Goal: Task Accomplishment & Management: Manage account settings

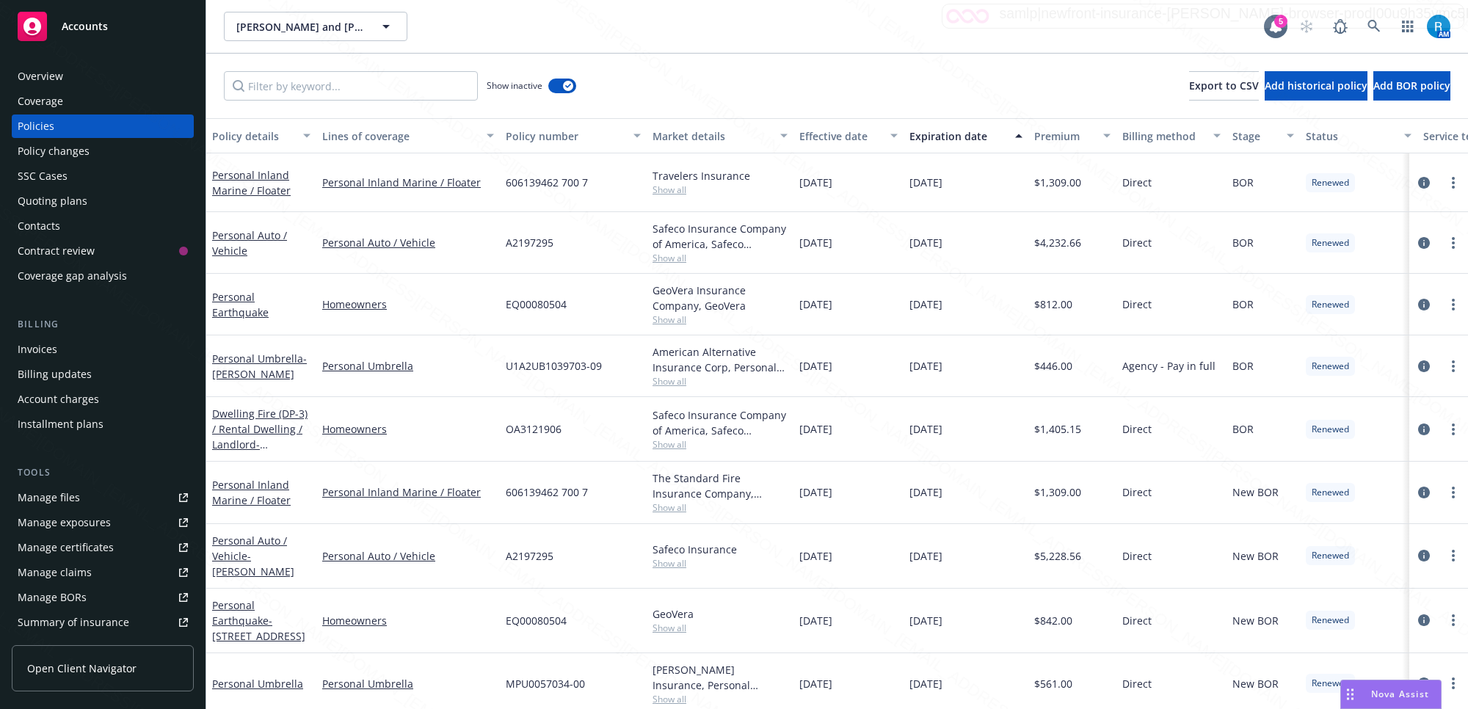
click at [73, 174] on div "SSC Cases" at bounding box center [103, 175] width 170 height 23
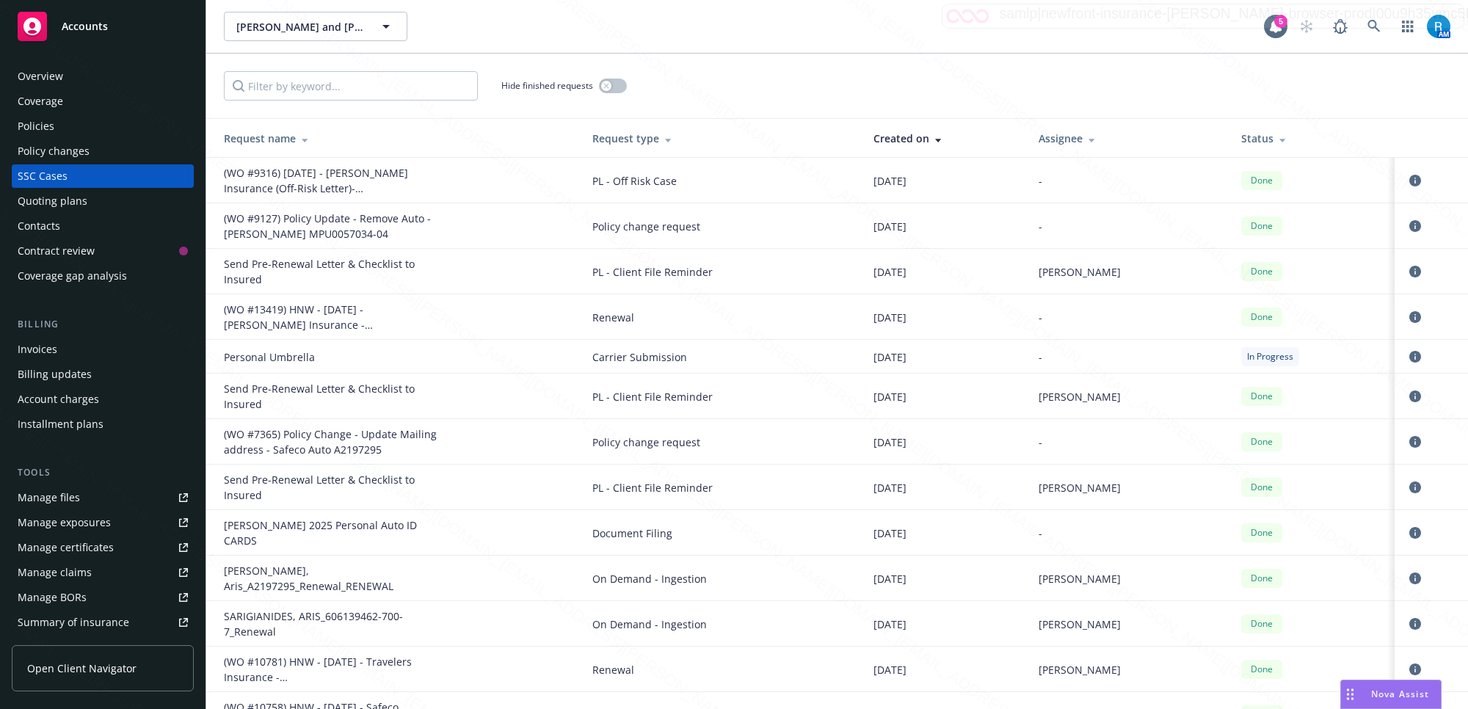
scroll to position [459, 0]
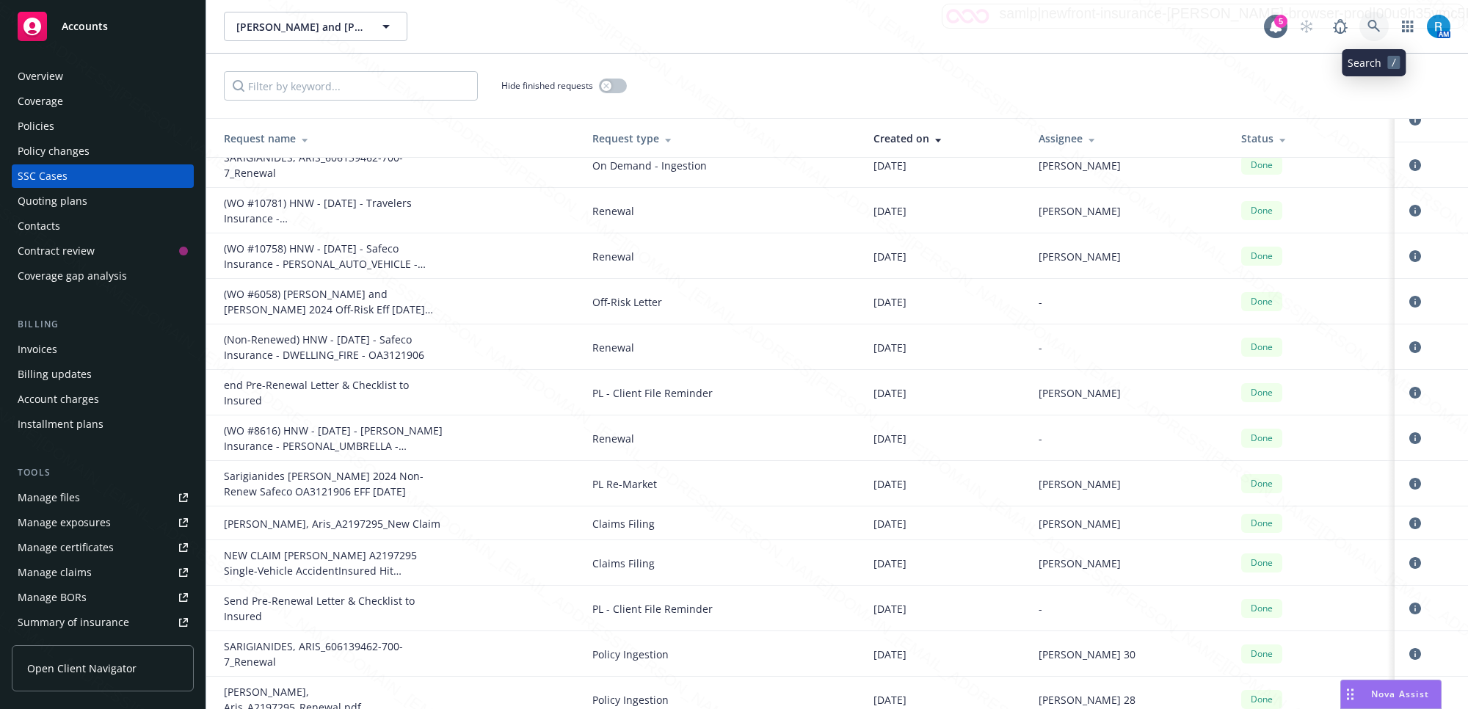
click at [1372, 20] on icon at bounding box center [1373, 26] width 12 height 12
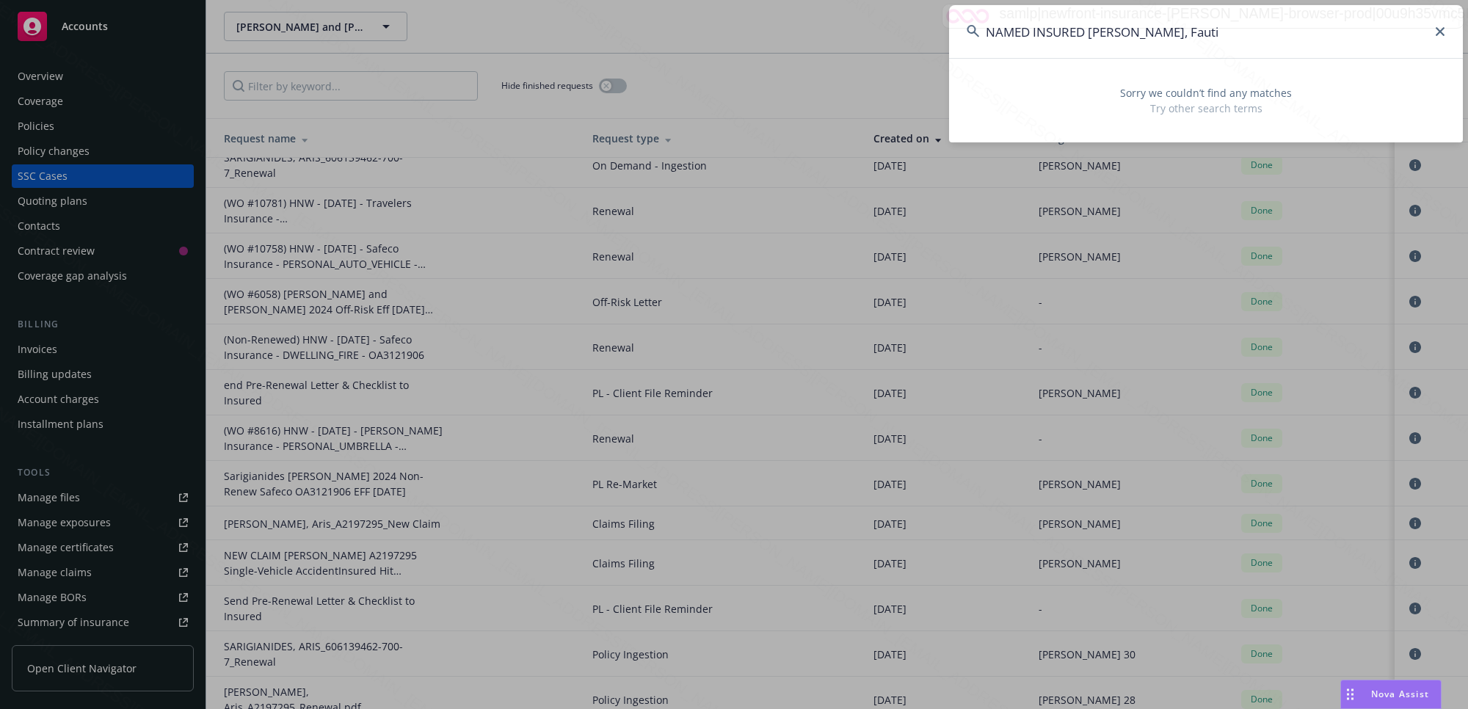
drag, startPoint x: 1092, startPoint y: 26, endPoint x: 850, endPoint y: 33, distance: 242.3
click at [850, 33] on div "NAMED INSURED [PERSON_NAME], [PERSON_NAME] Sorry we couldn’t find any matches T…" at bounding box center [734, 354] width 1468 height 709
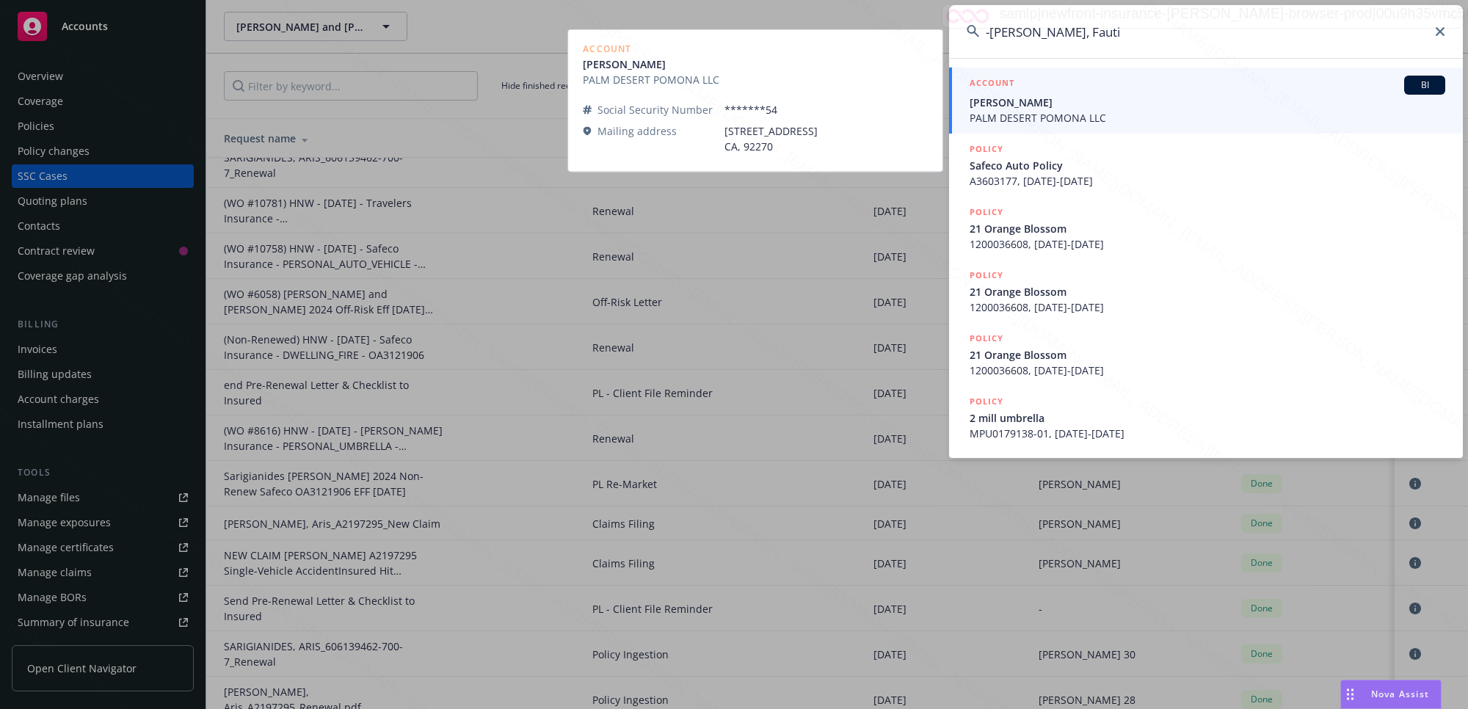
type input "[PERSON_NAME], Fauti"
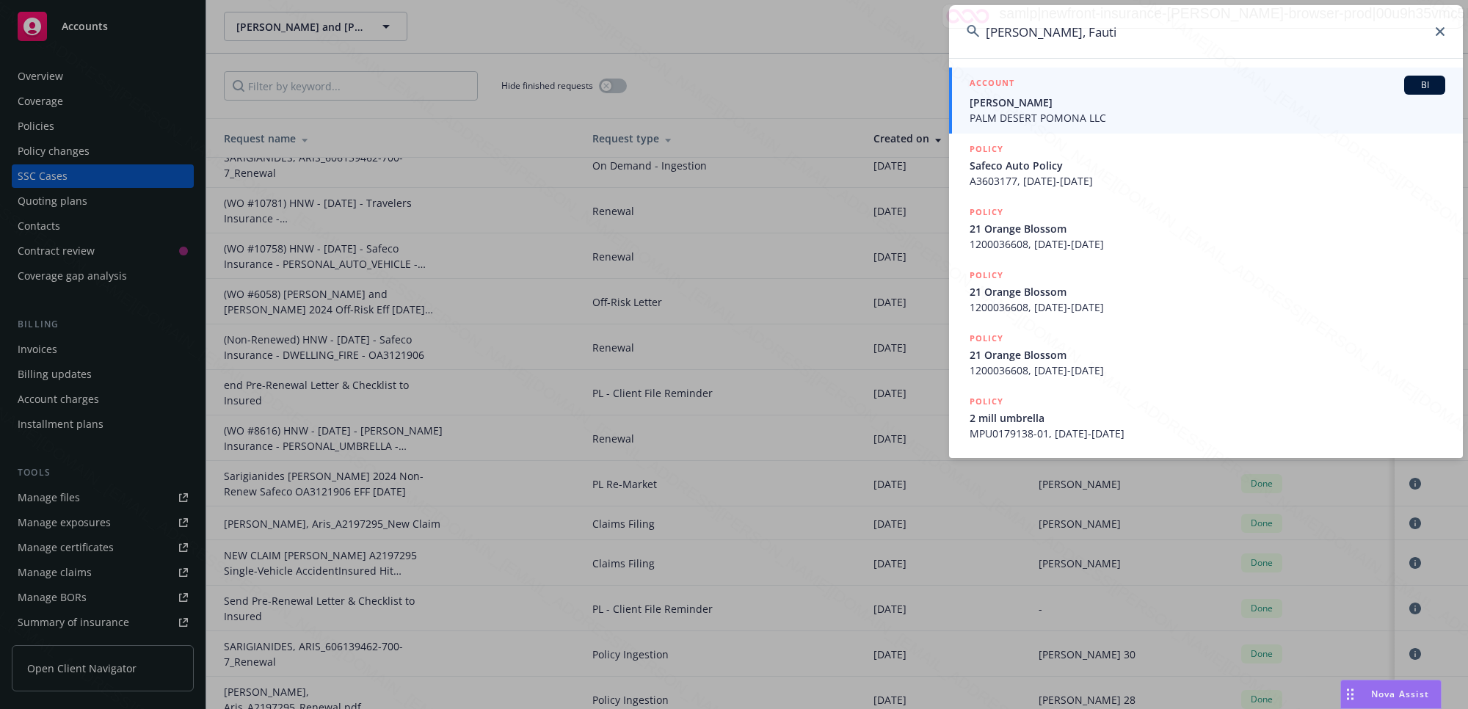
click at [1025, 95] on span "[PERSON_NAME]" at bounding box center [1208, 102] width 476 height 15
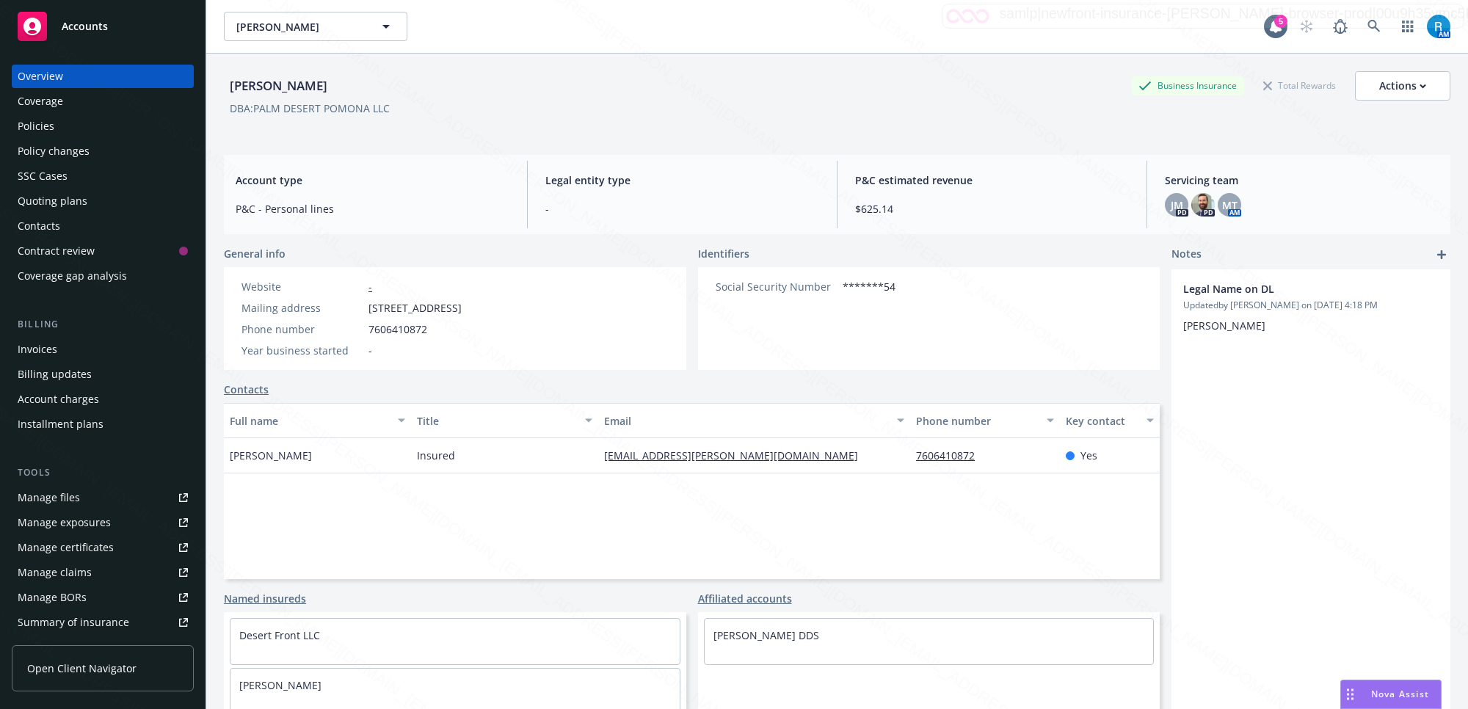
click at [49, 76] on div "Overview" at bounding box center [41, 76] width 46 height 23
drag, startPoint x: 323, startPoint y: 89, endPoint x: 214, endPoint y: 83, distance: 108.8
click at [214, 83] on div "Fauti [PERSON_NAME] Business Insurance Total Rewards Actions DBA: PALM DESERT P…" at bounding box center [837, 408] width 1262 height 709
copy div "[PERSON_NAME]"
click at [56, 127] on div "Policies" at bounding box center [103, 125] width 170 height 23
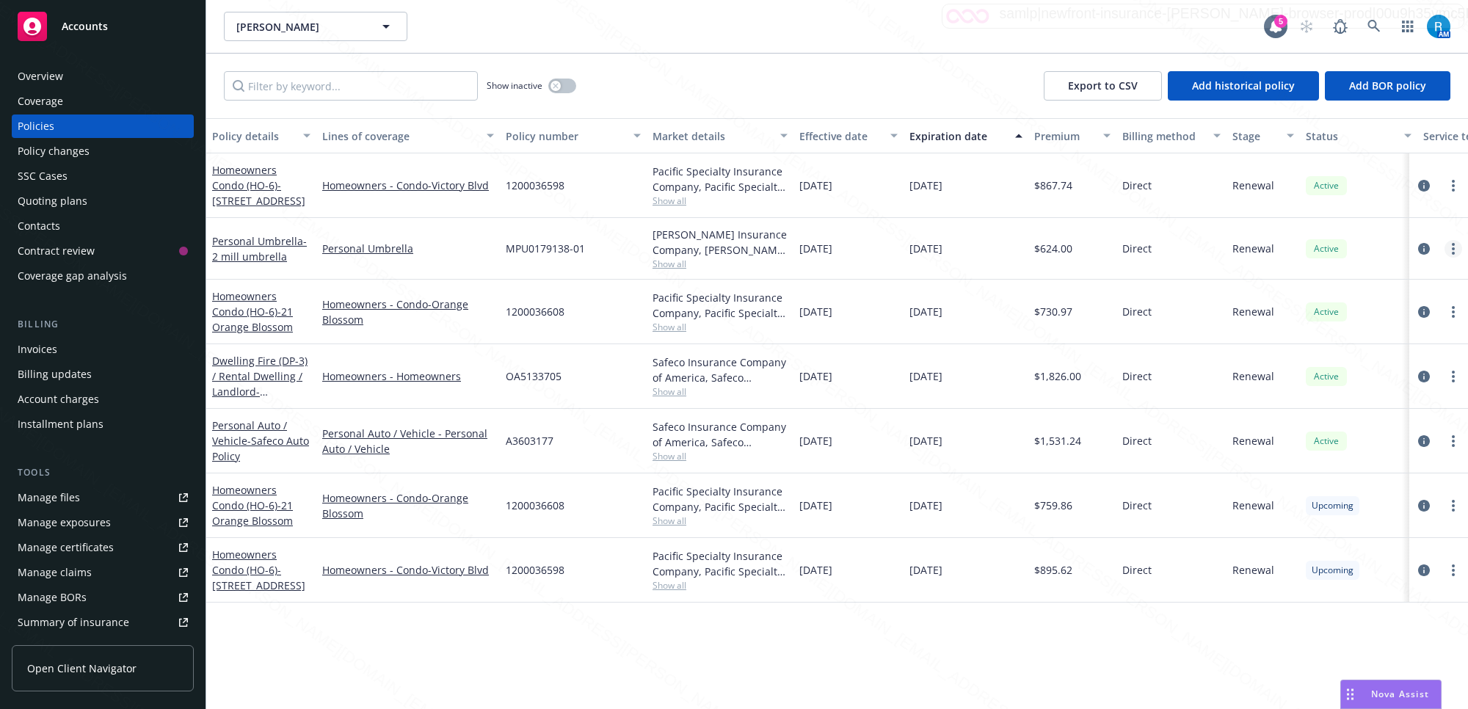
click at [1458, 252] on link "more" at bounding box center [1453, 249] width 18 height 18
click at [1455, 247] on link "more" at bounding box center [1453, 249] width 18 height 18
click at [1383, 310] on div "Active" at bounding box center [1358, 312] width 117 height 65
click at [1452, 251] on icon "more" at bounding box center [1453, 249] width 3 height 12
click at [1380, 313] on link "Renew with incumbent" at bounding box center [1376, 308] width 172 height 29
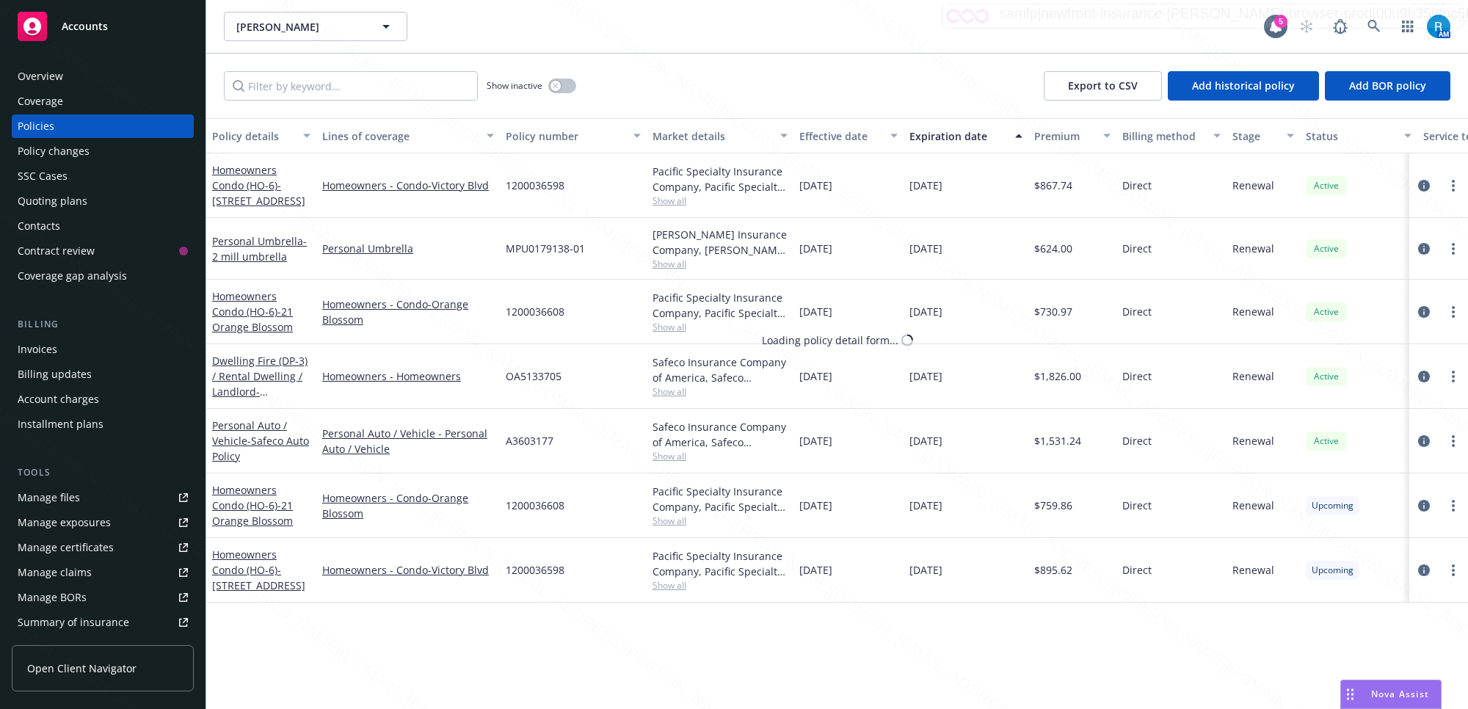
select select "12"
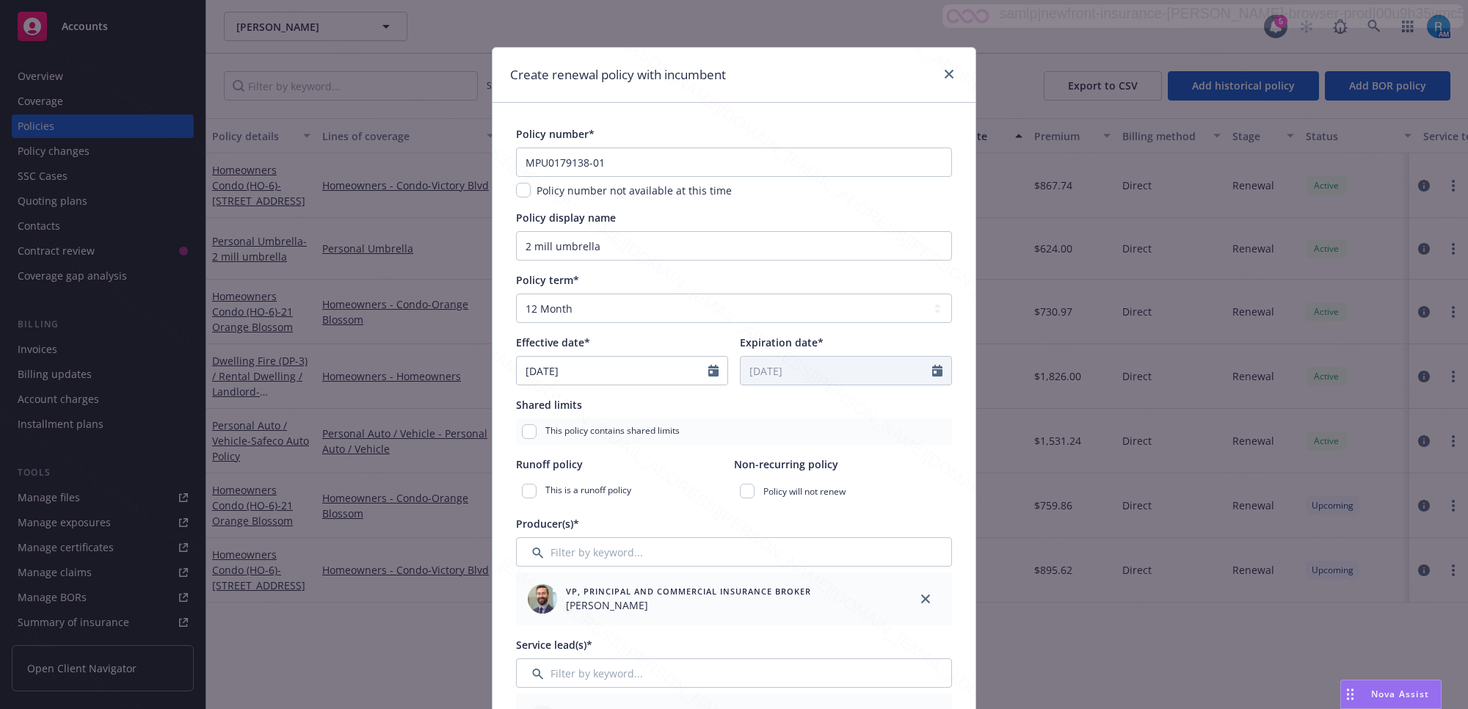
scroll to position [459, 0]
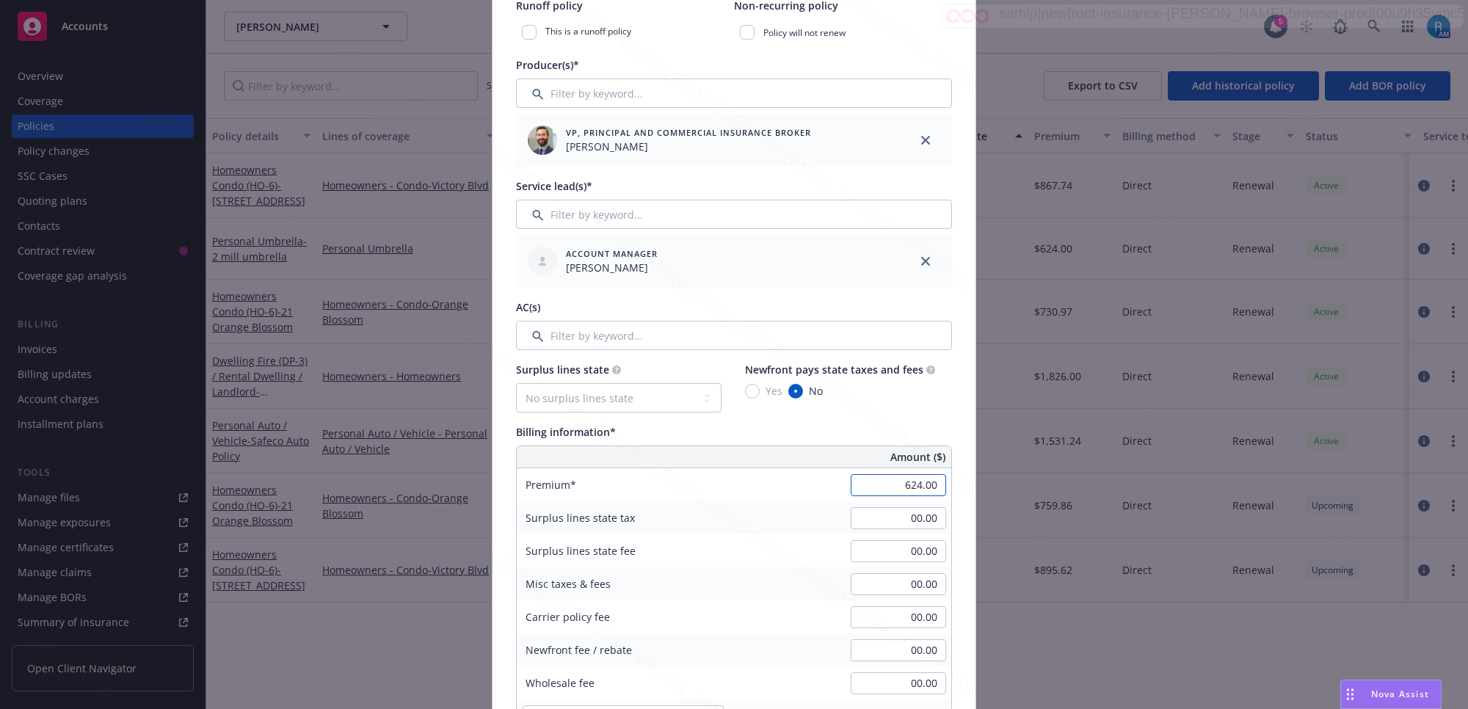
click at [915, 487] on input "624.00" at bounding box center [898, 485] width 95 height 22
type input "662.00"
type input "66.2"
click at [743, 522] on div "Surplus lines state tax 00.00" at bounding box center [734, 517] width 434 height 33
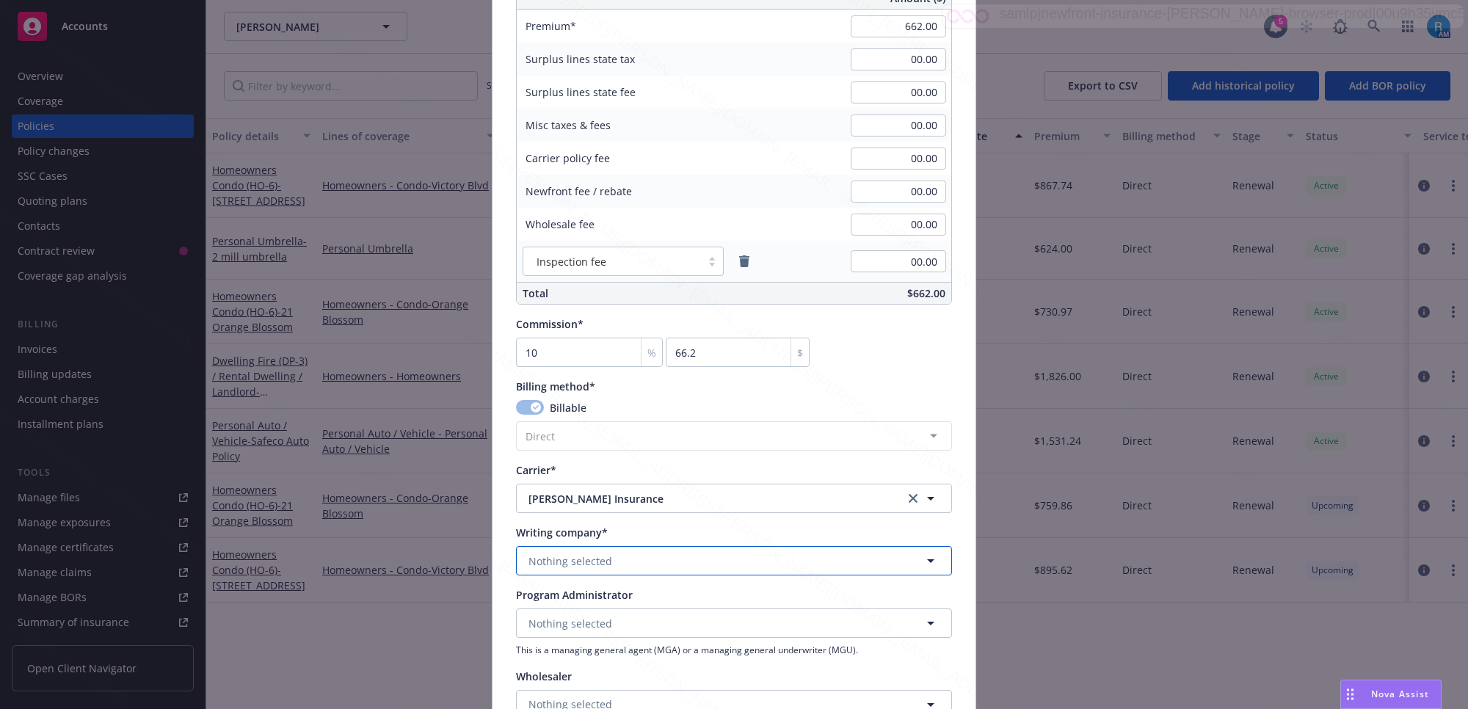
click at [581, 559] on span "Nothing selected" at bounding box center [570, 560] width 84 height 15
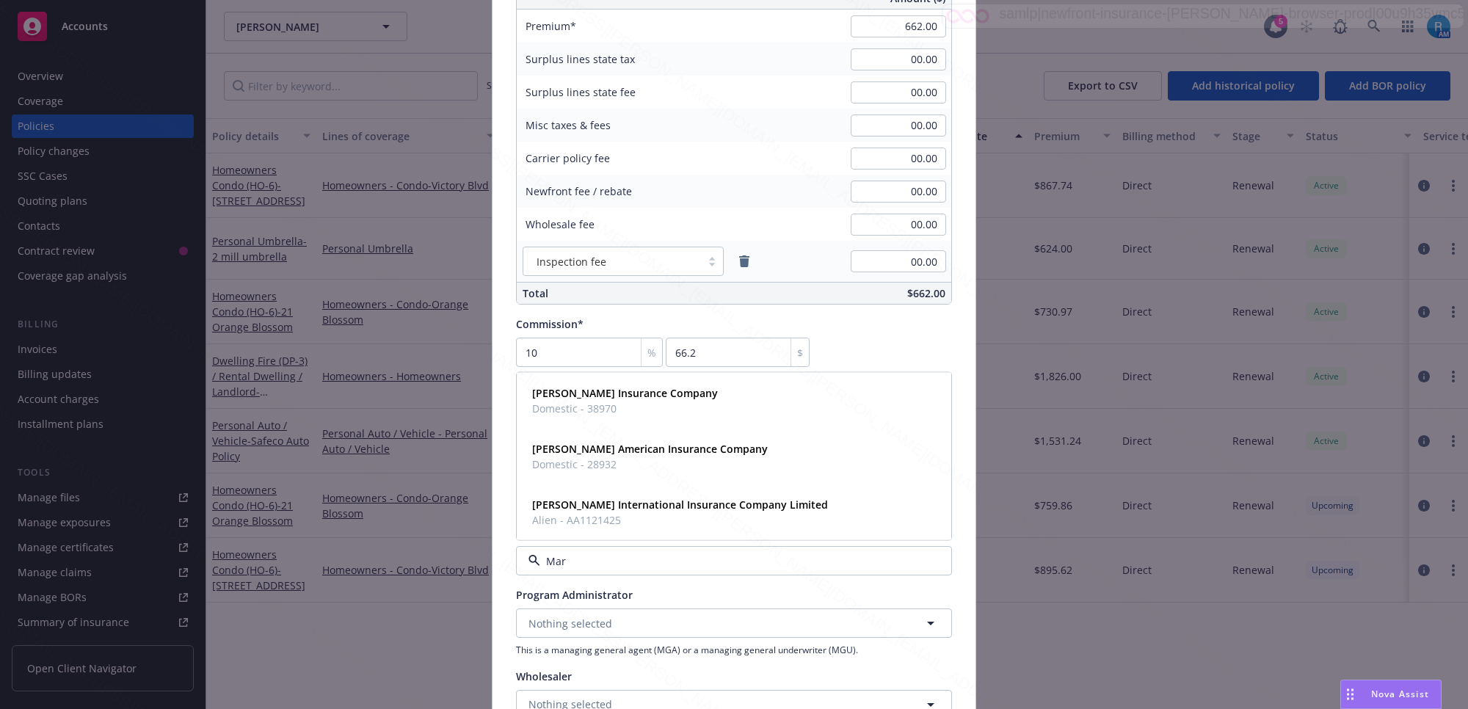
type input "Mark"
click at [606, 401] on span "Domestic - 38970" at bounding box center [625, 408] width 186 height 15
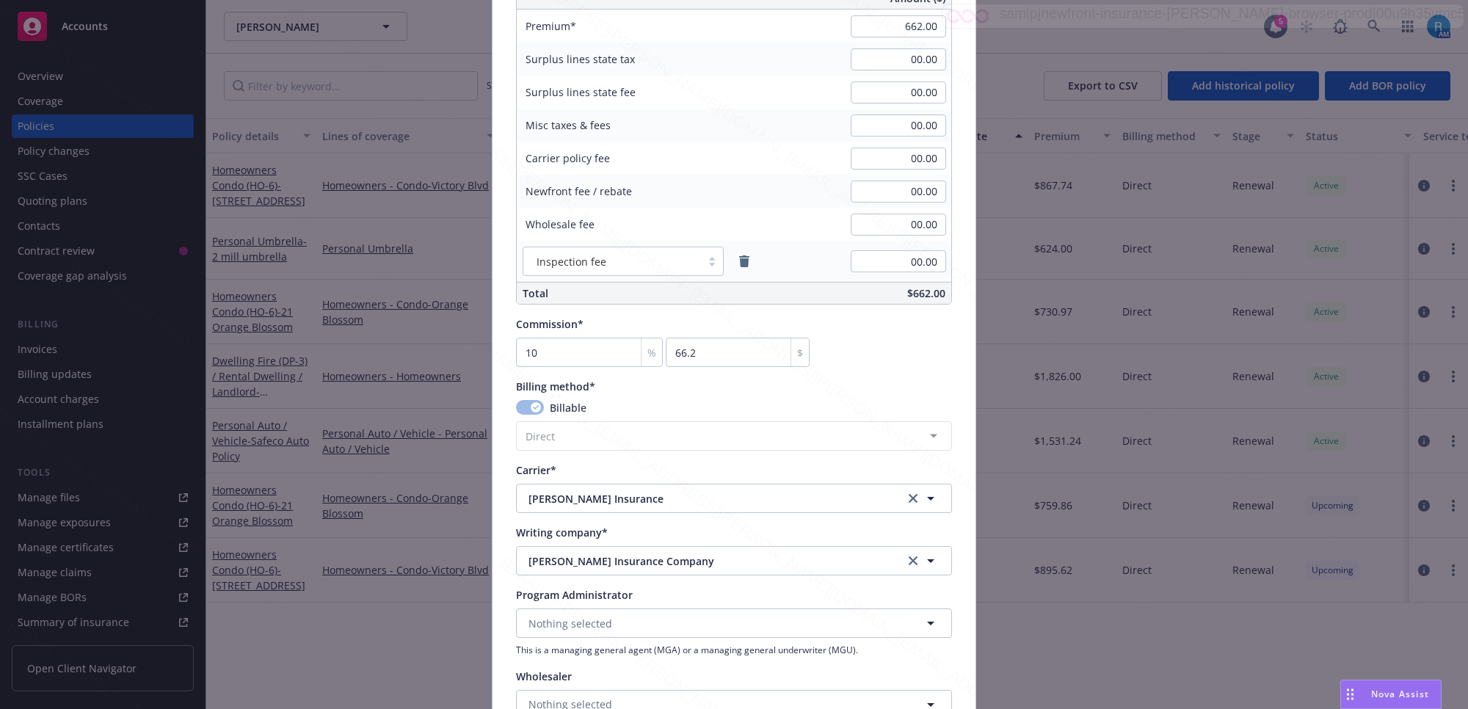
scroll to position [1009, 0]
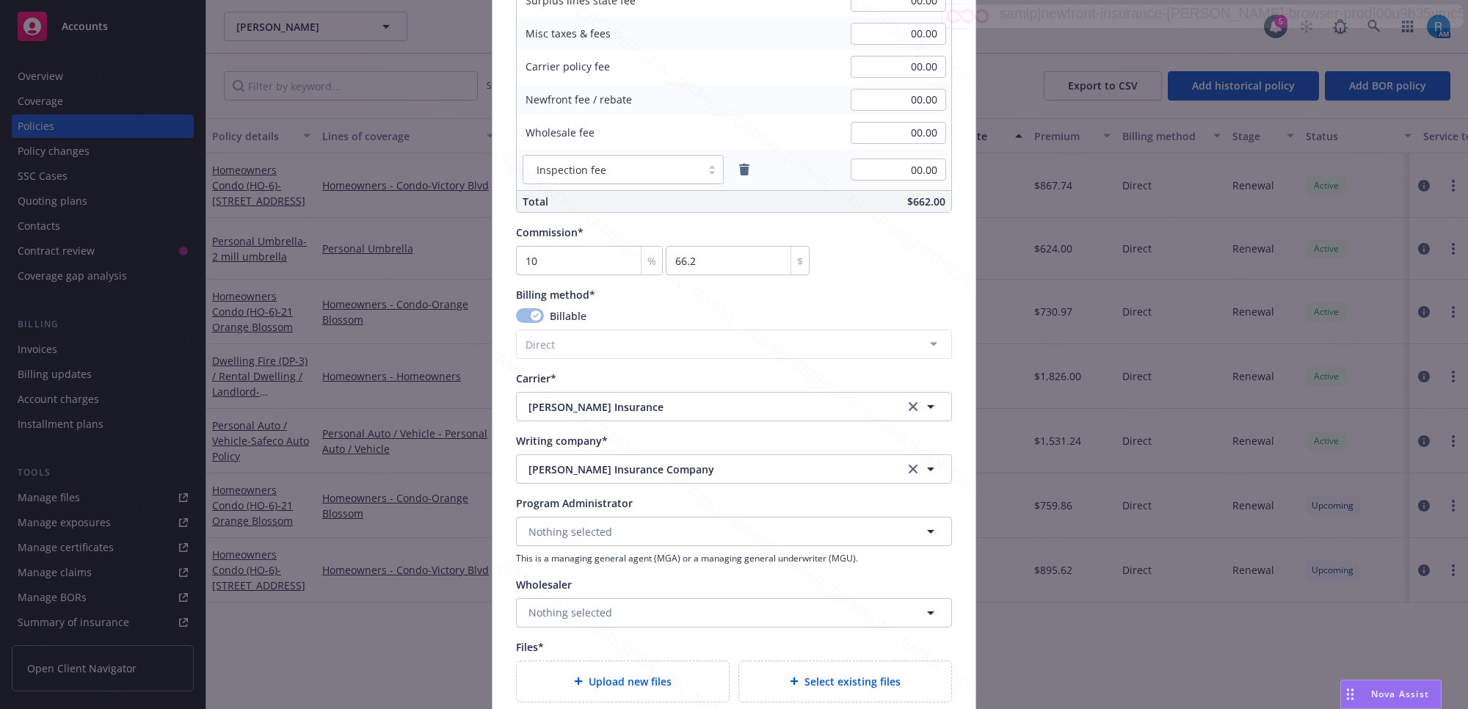
click at [625, 684] on span "Upload new files" at bounding box center [630, 681] width 83 height 15
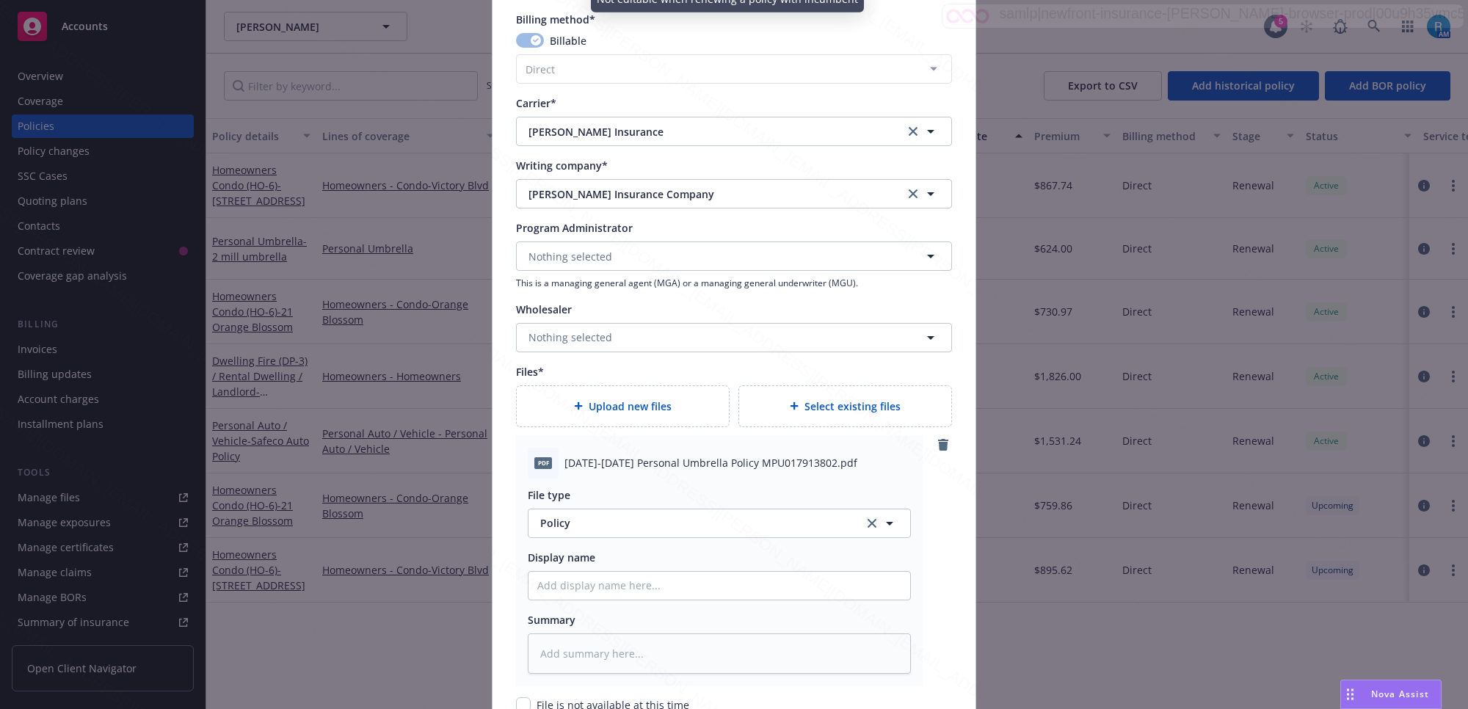
scroll to position [1468, 0]
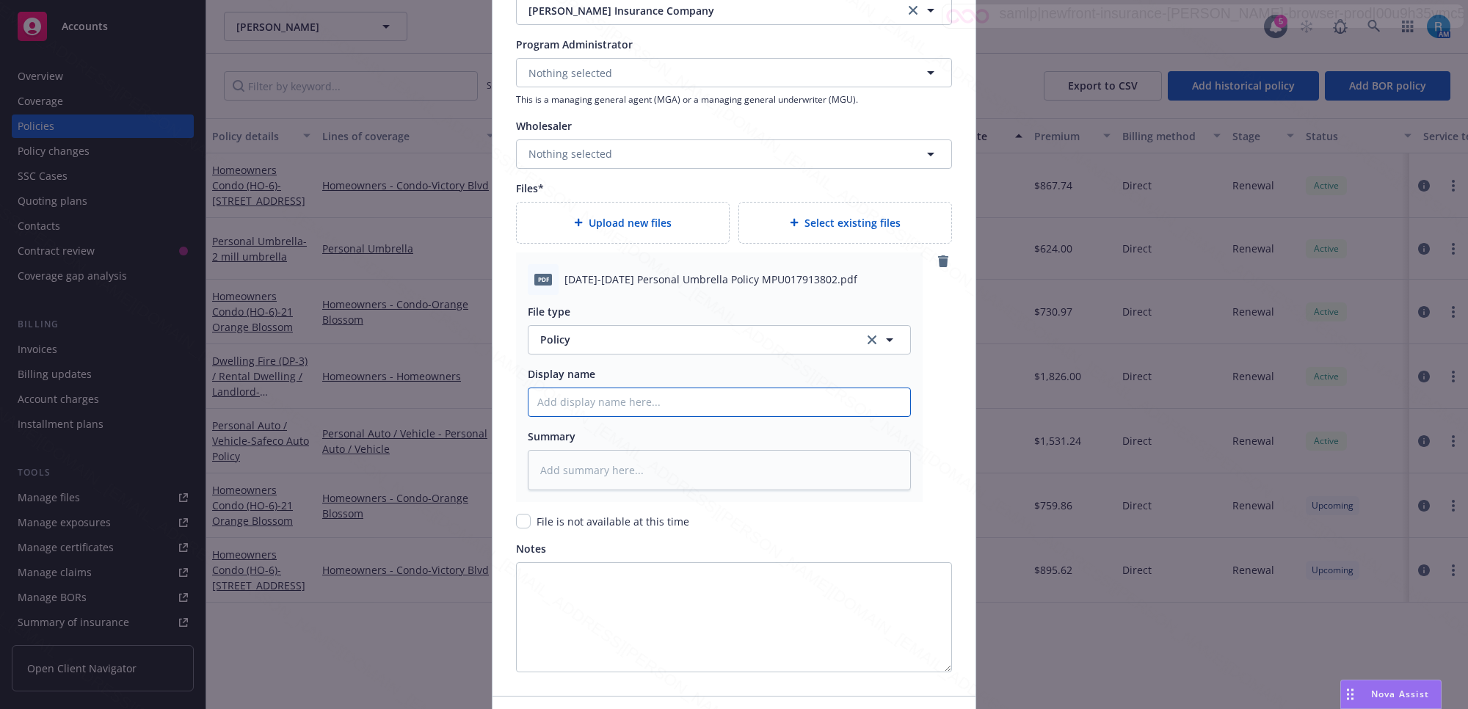
click at [587, 397] on input "Policy display name" at bounding box center [719, 402] width 382 height 28
paste input "[DATE]-[DATE] Personal Umbrella Policy MPU017913802"
type textarea "x"
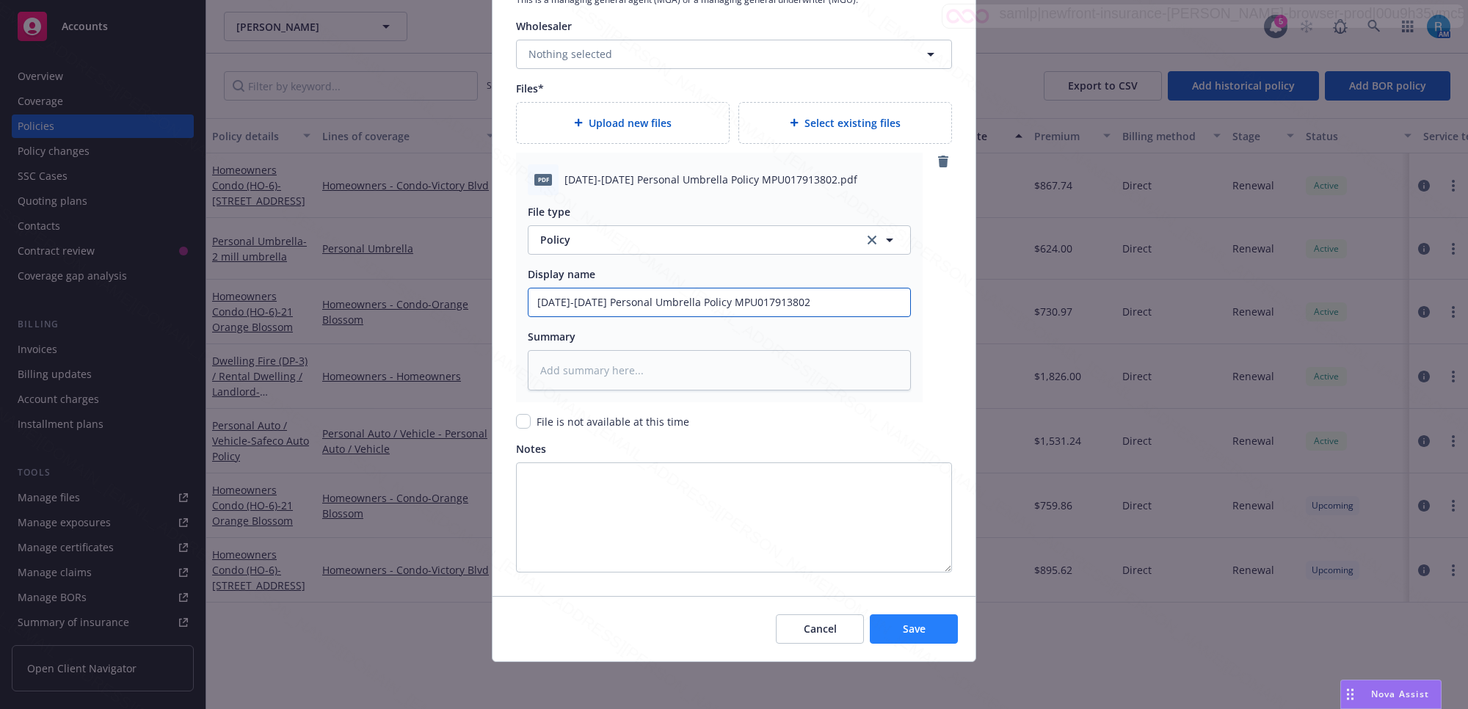
type input "[DATE]-[DATE] Personal Umbrella Policy MPU017913802"
click at [921, 631] on button "Save" at bounding box center [914, 628] width 88 height 29
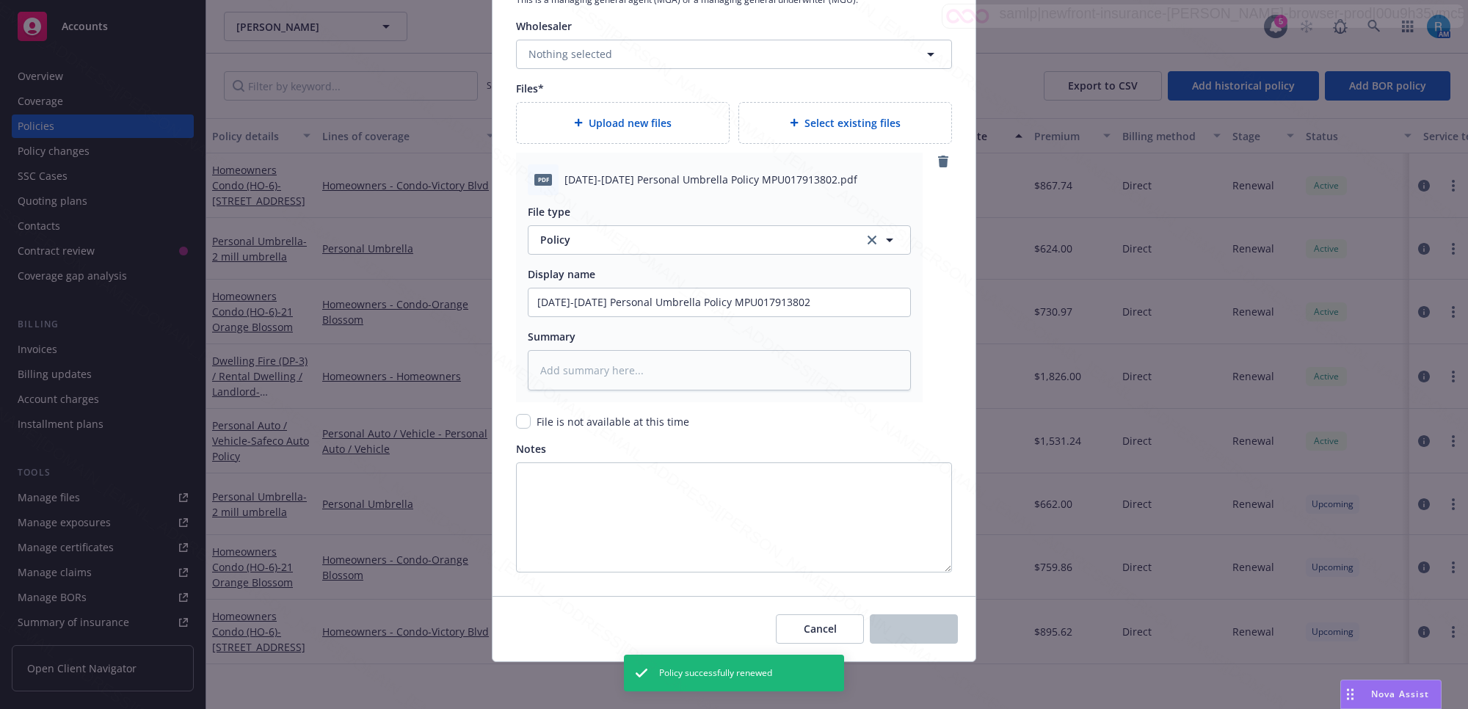
type textarea "x"
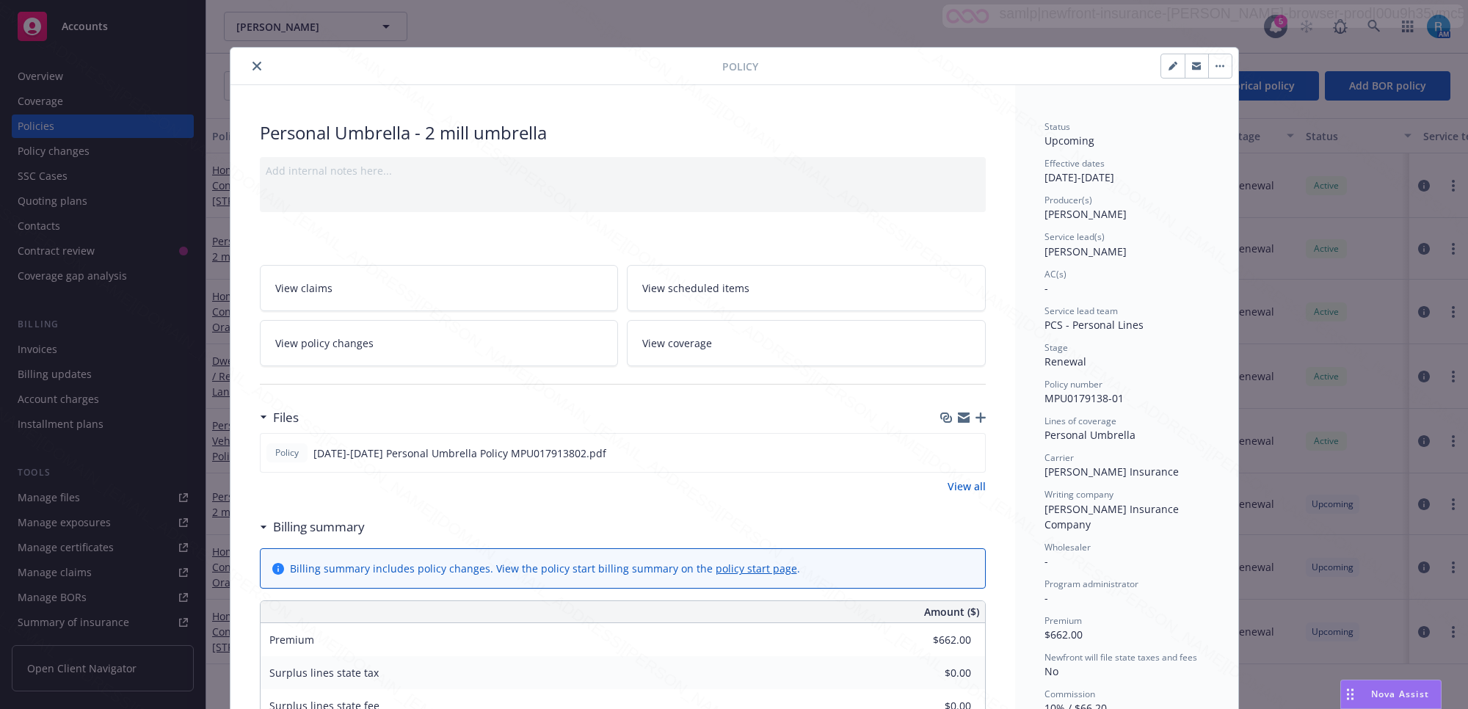
click at [252, 68] on icon "close" at bounding box center [256, 66] width 9 height 9
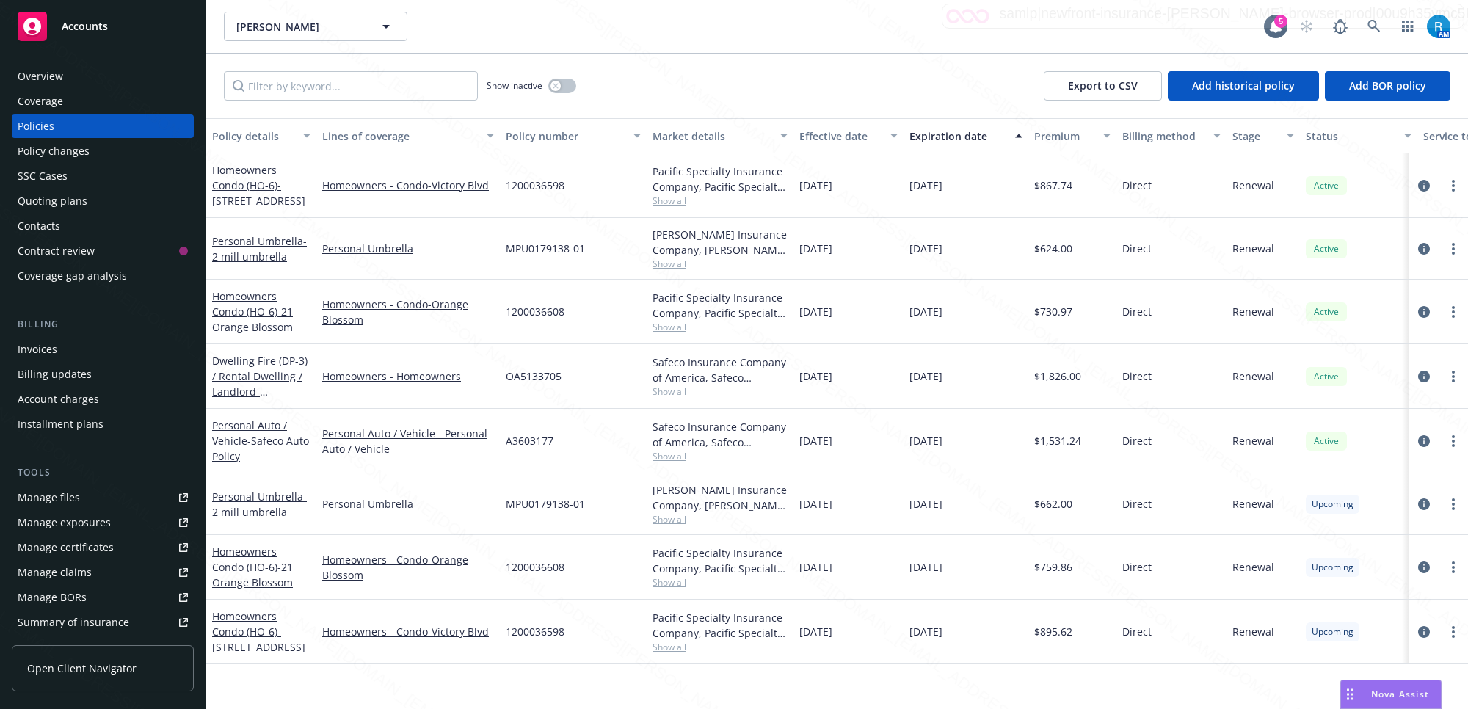
click at [41, 72] on div "Overview" at bounding box center [41, 76] width 46 height 23
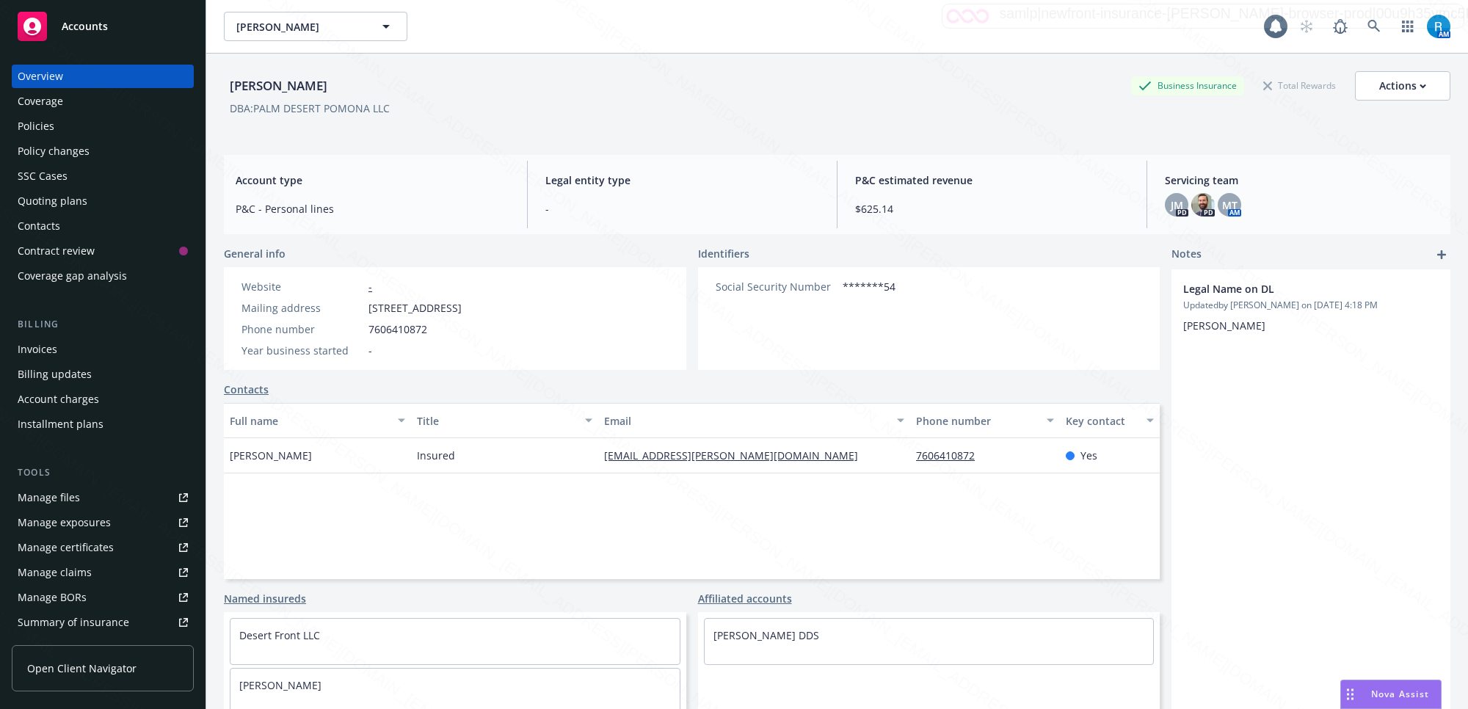
scroll to position [59, 0]
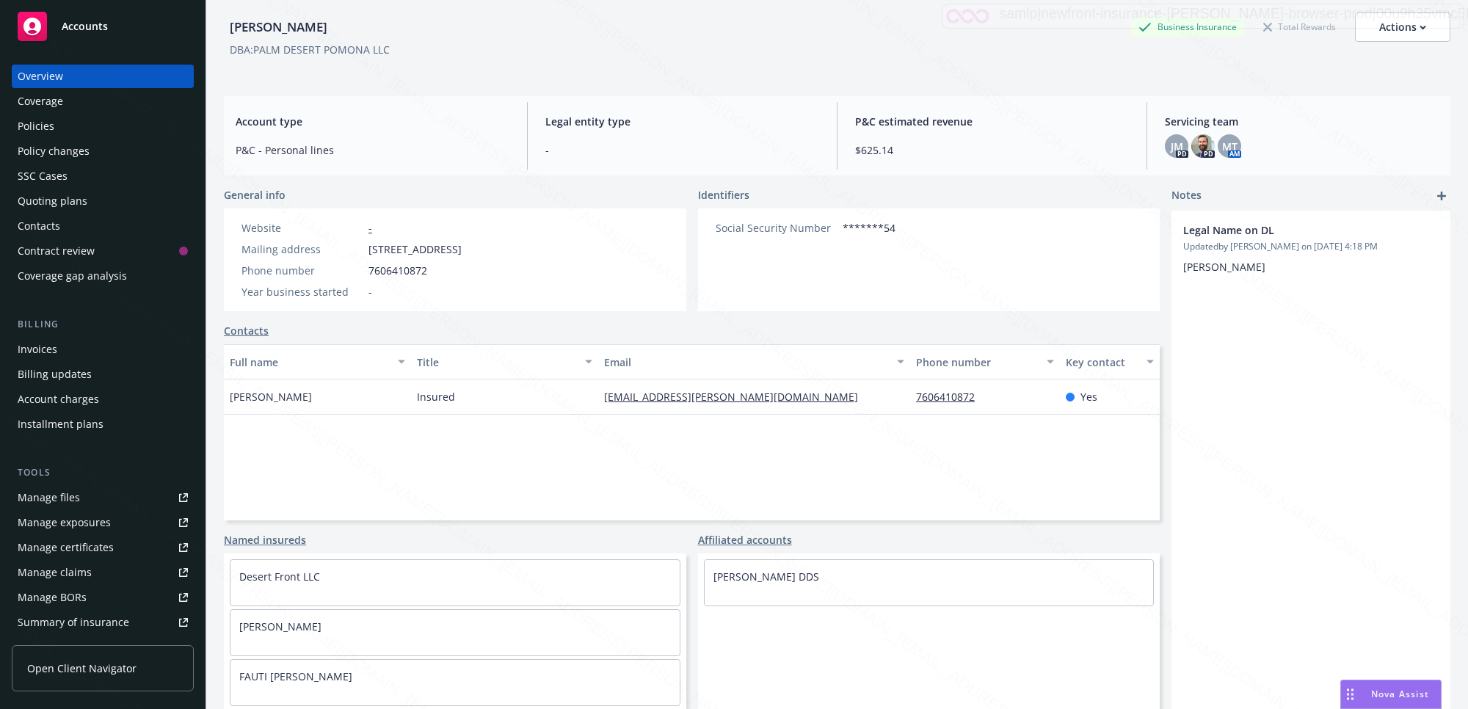
click at [64, 131] on div "Policies" at bounding box center [103, 125] width 170 height 23
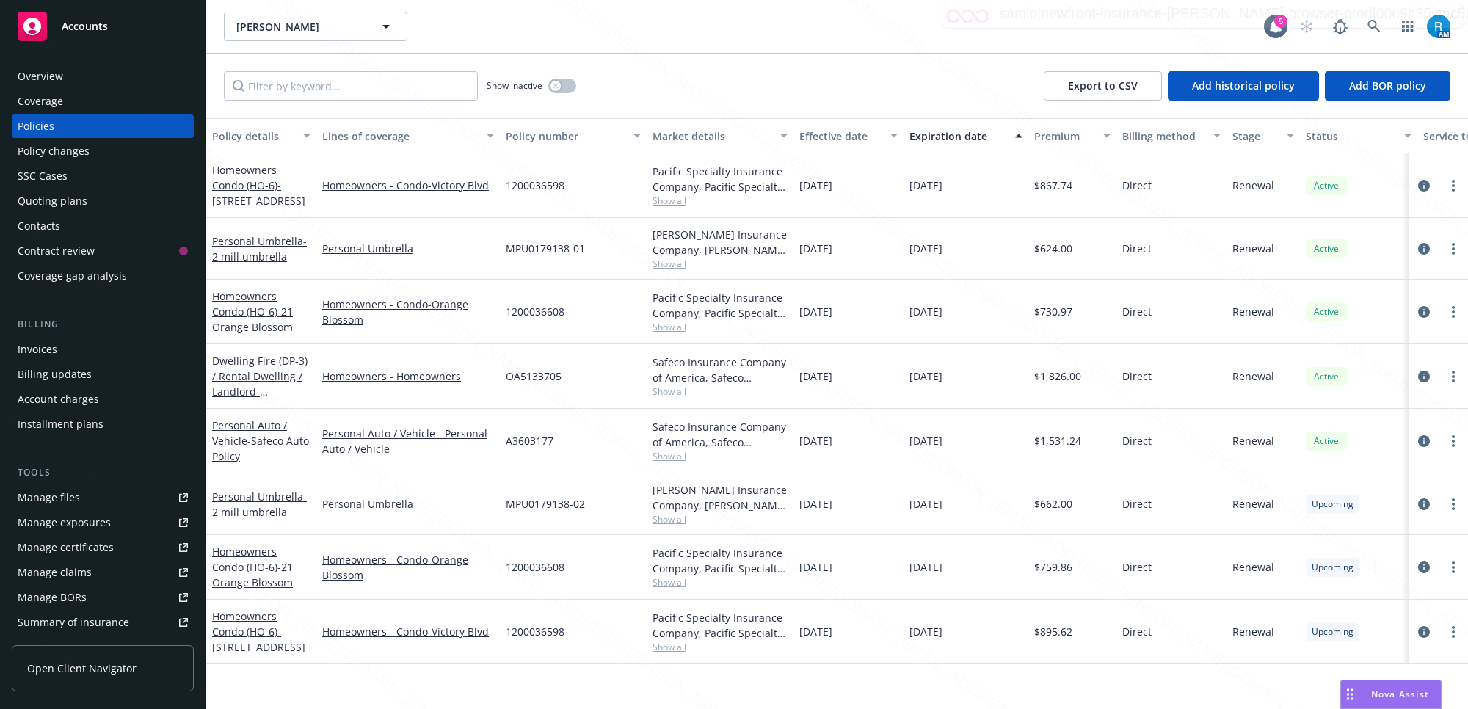
click at [49, 181] on div "SSC Cases" at bounding box center [43, 175] width 50 height 23
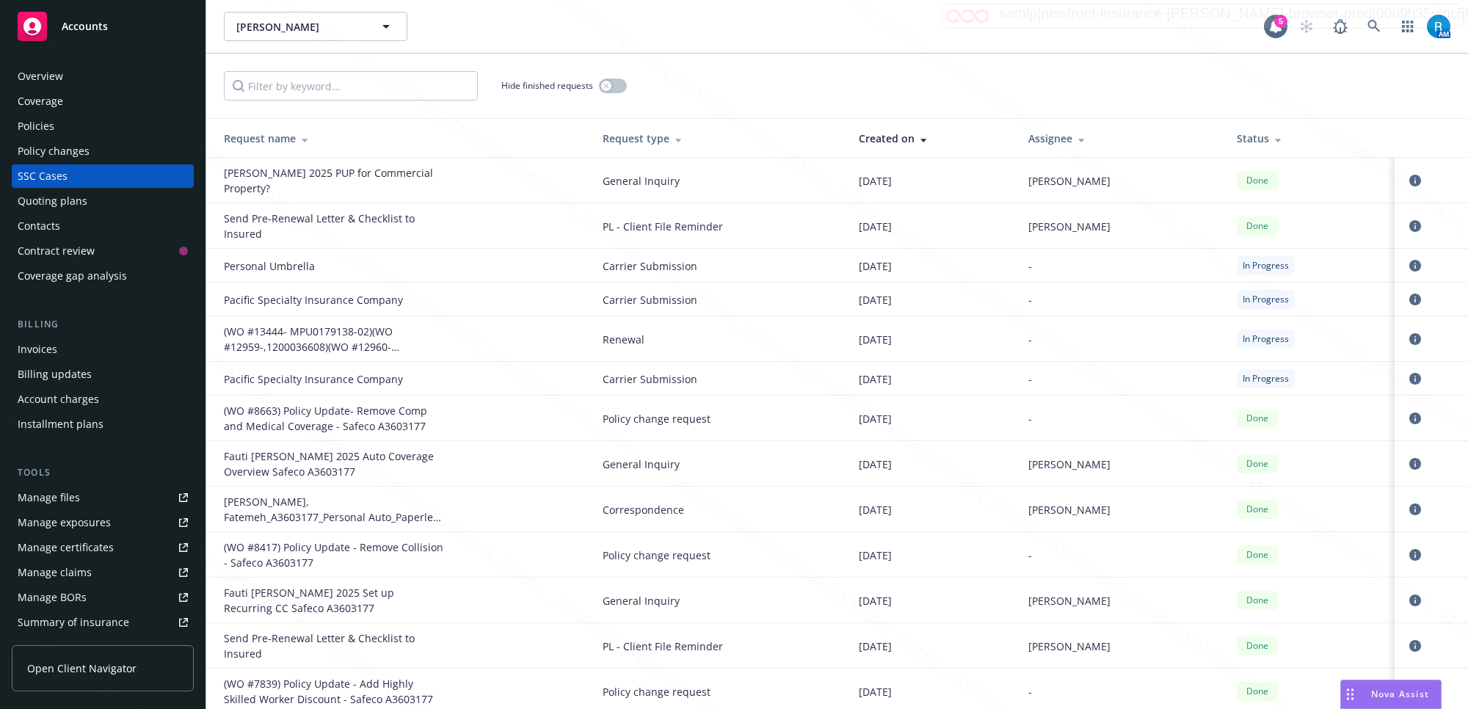
drag, startPoint x: 1400, startPoint y: 183, endPoint x: 982, endPoint y: 257, distance: 424.0
drag, startPoint x: 982, startPoint y: 257, endPoint x: 1399, endPoint y: 178, distance: 424.2
click at [1409, 178] on icon "circleInformation" at bounding box center [1415, 181] width 12 height 12
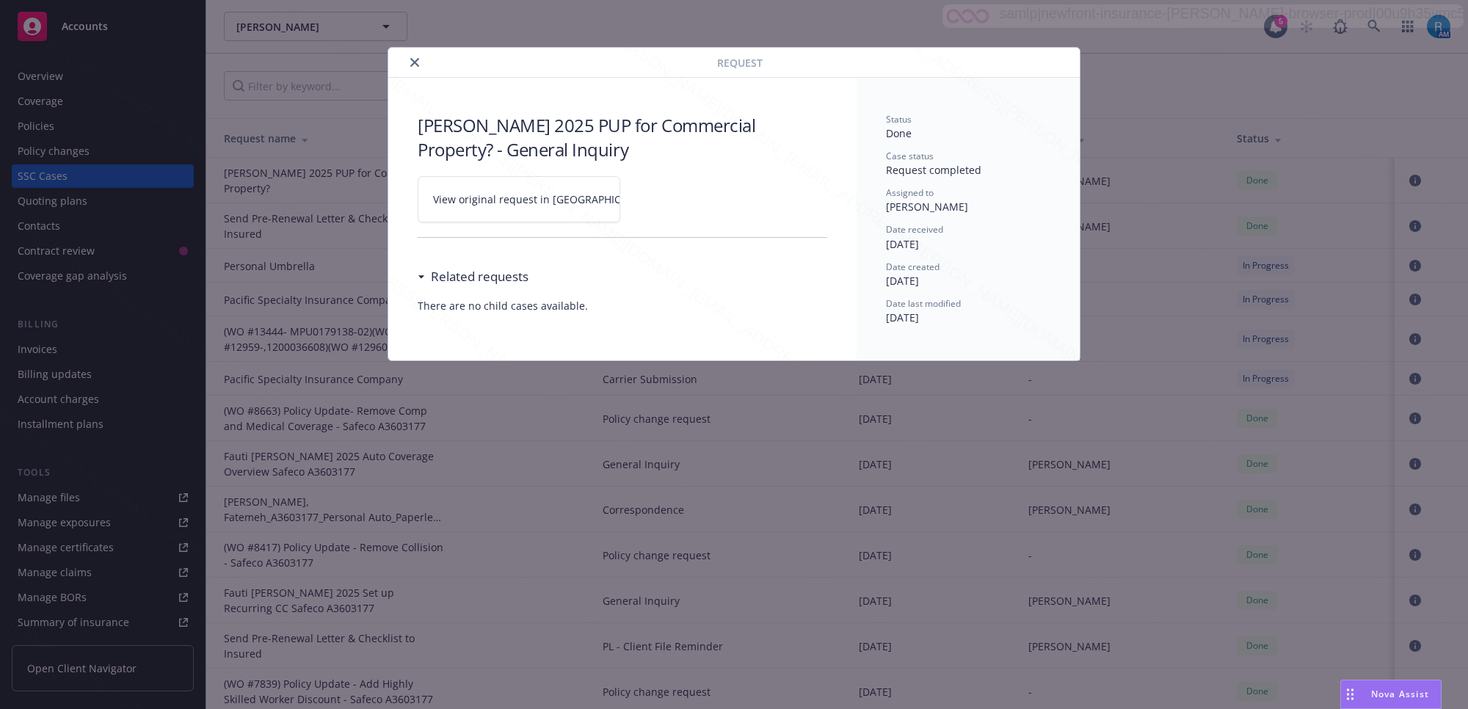
click at [661, 198] on icon at bounding box center [665, 199] width 9 height 9
